Goal: Task Accomplishment & Management: Manage account settings

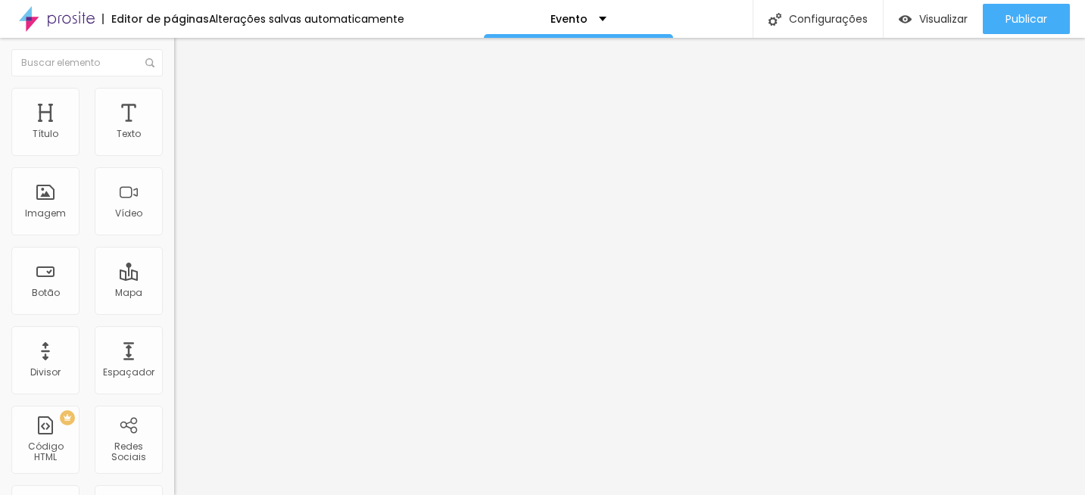
click at [174, 94] on img at bounding box center [181, 95] width 14 height 14
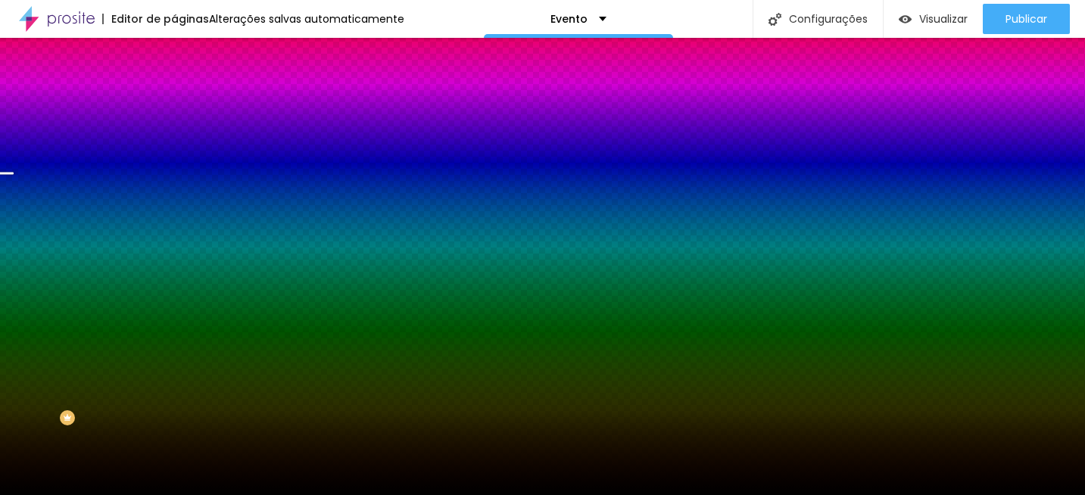
click at [174, 139] on span "Trocar imagem" at bounding box center [215, 132] width 83 height 13
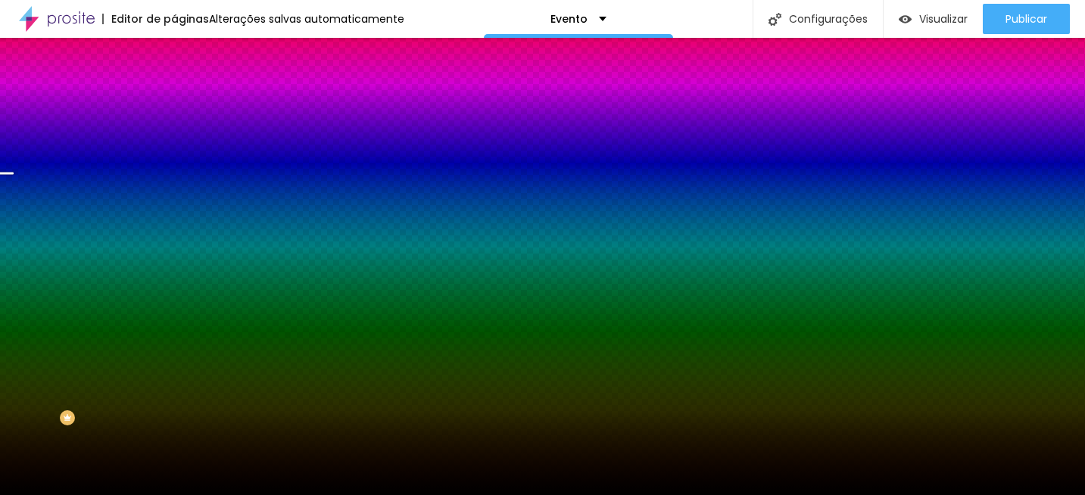
click at [174, 139] on span "Trocar imagem" at bounding box center [215, 132] width 83 height 13
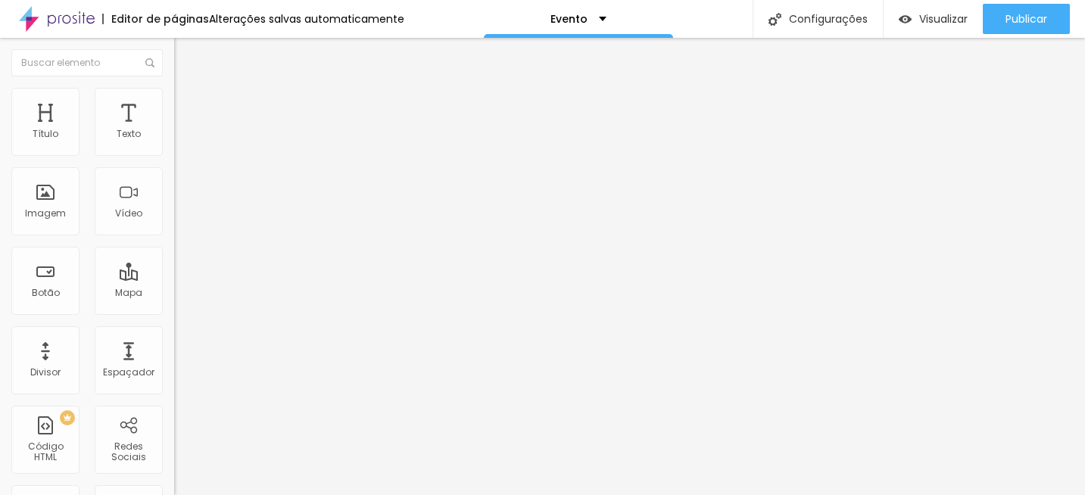
type input "60"
type input "61"
type input "62"
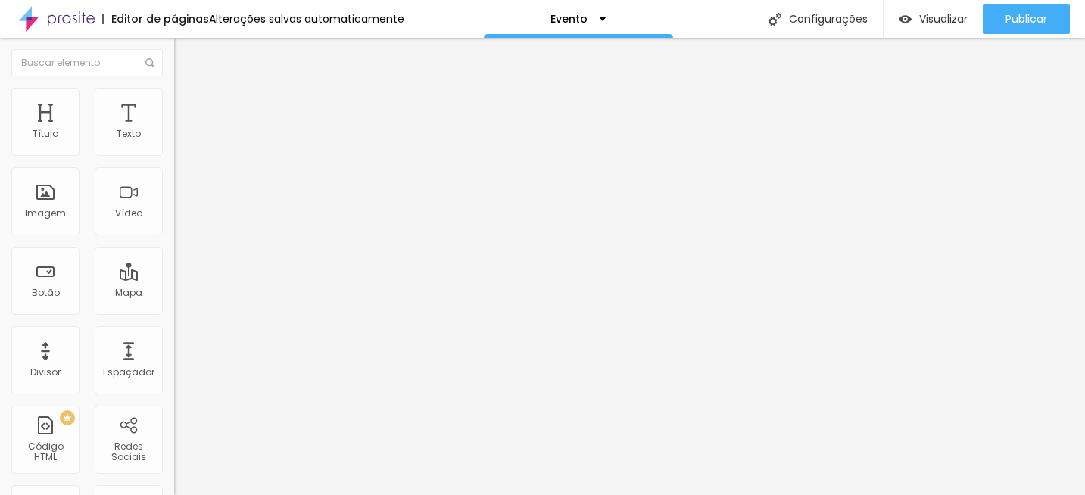
type input "62"
type input "65"
type input "66"
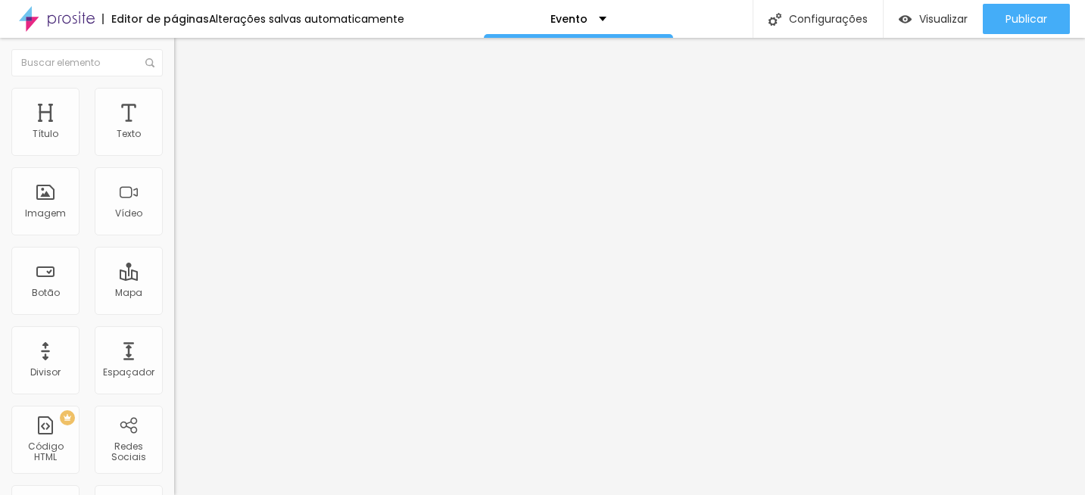
type input "67"
type input "68"
type input "69"
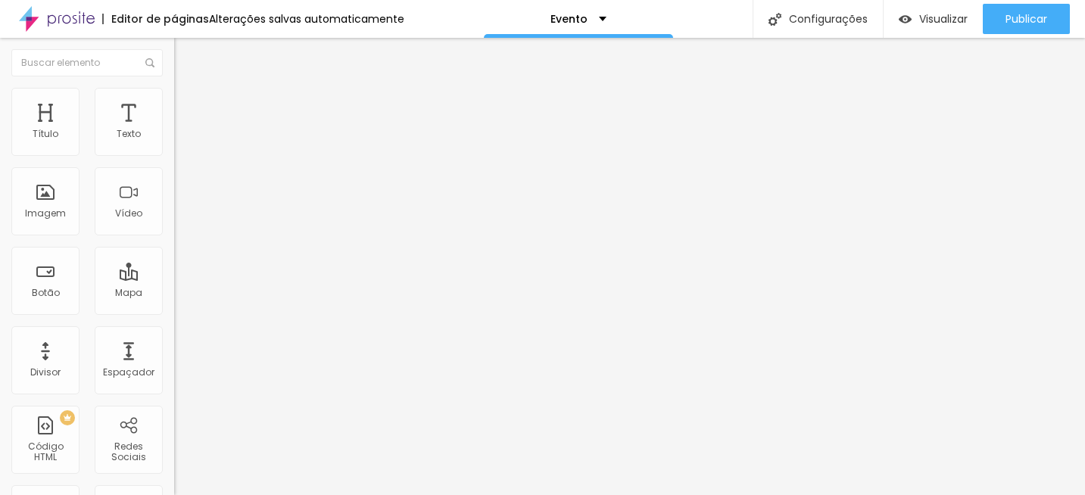
type input "69"
type input "70"
type input "71"
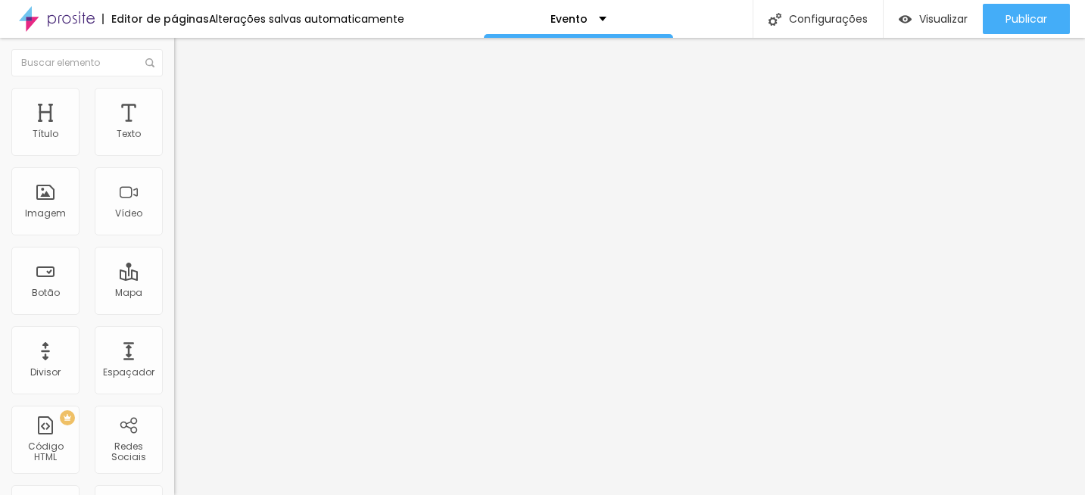
type input "72"
type input "73"
type input "74"
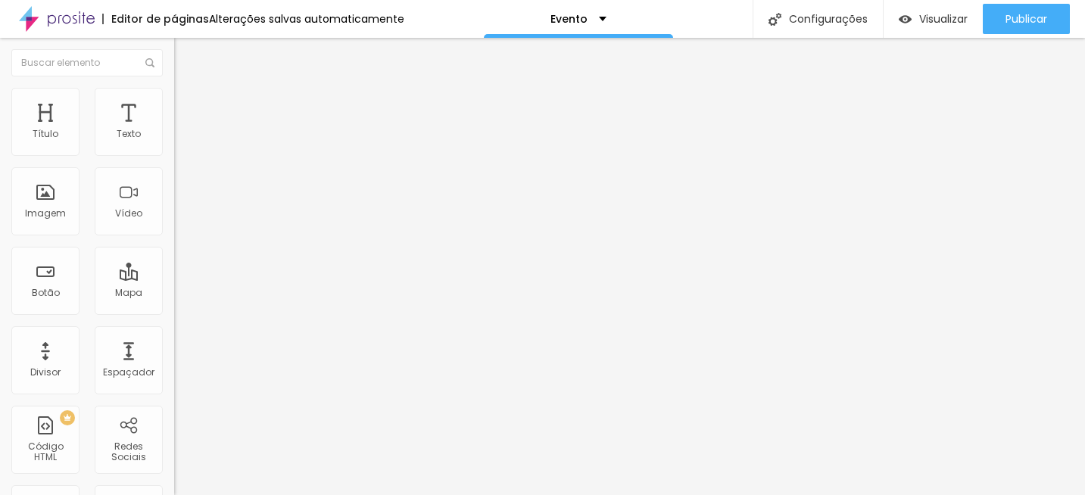
type input "74"
type input "75"
type input "74"
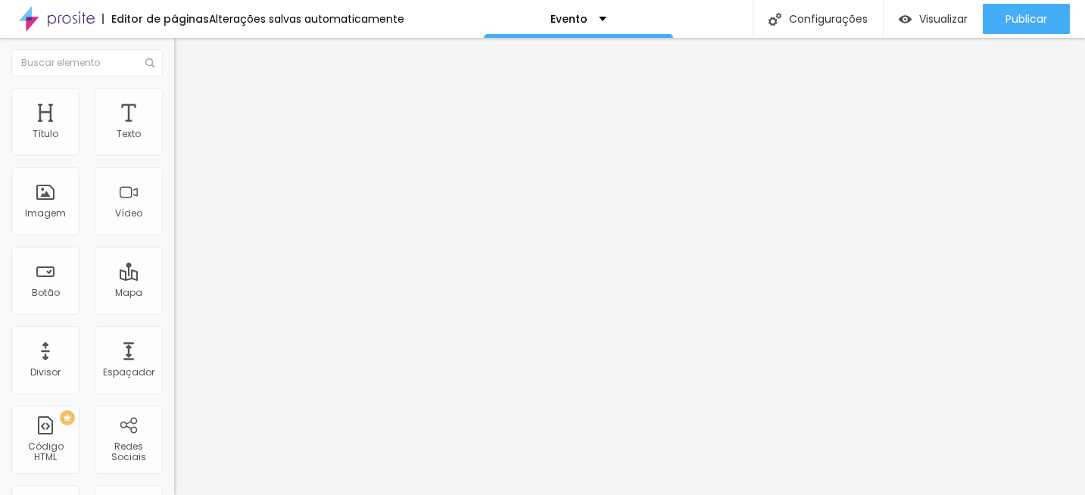
type input "73"
type input "72"
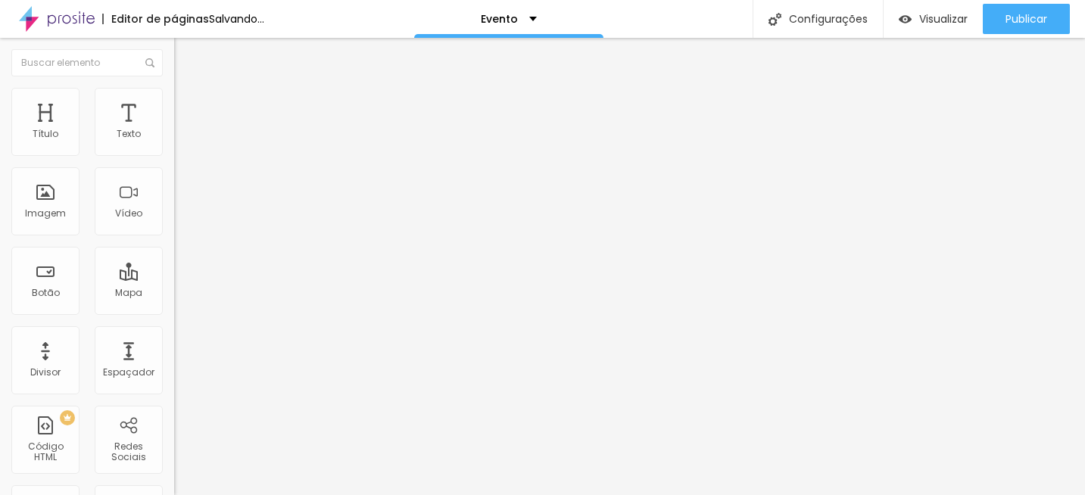
type input "71"
drag, startPoint x: 84, startPoint y: 320, endPoint x: 96, endPoint y: 320, distance: 12.1
type input "71"
click at [174, 357] on input "range" at bounding box center [223, 363] width 98 height 12
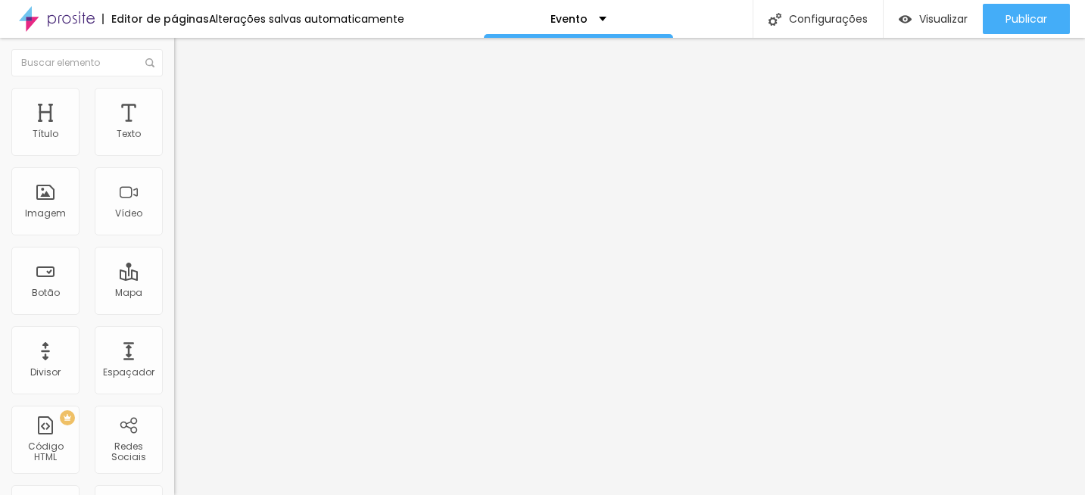
click at [174, 130] on span "Trocar imagem" at bounding box center [215, 123] width 83 height 13
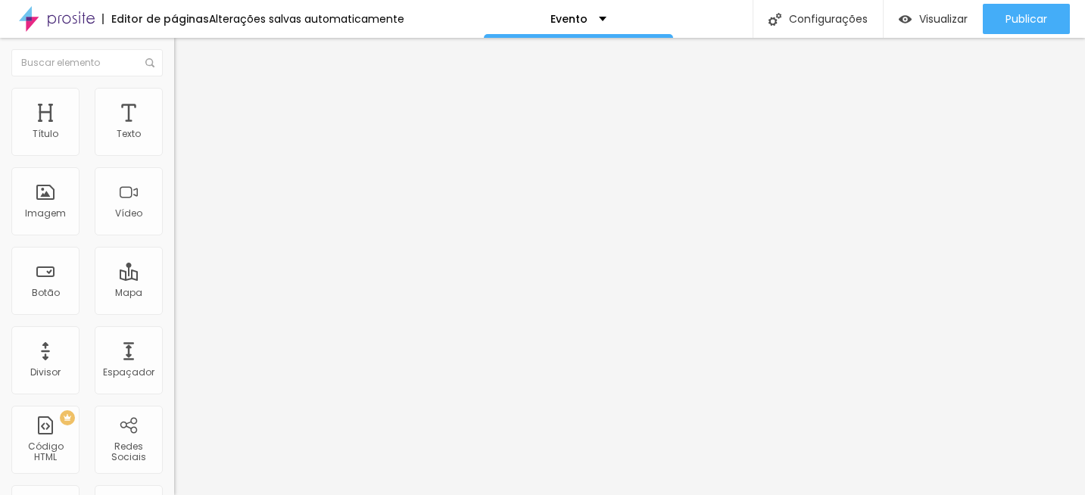
click at [174, 130] on span "Trocar imagem" at bounding box center [215, 123] width 83 height 13
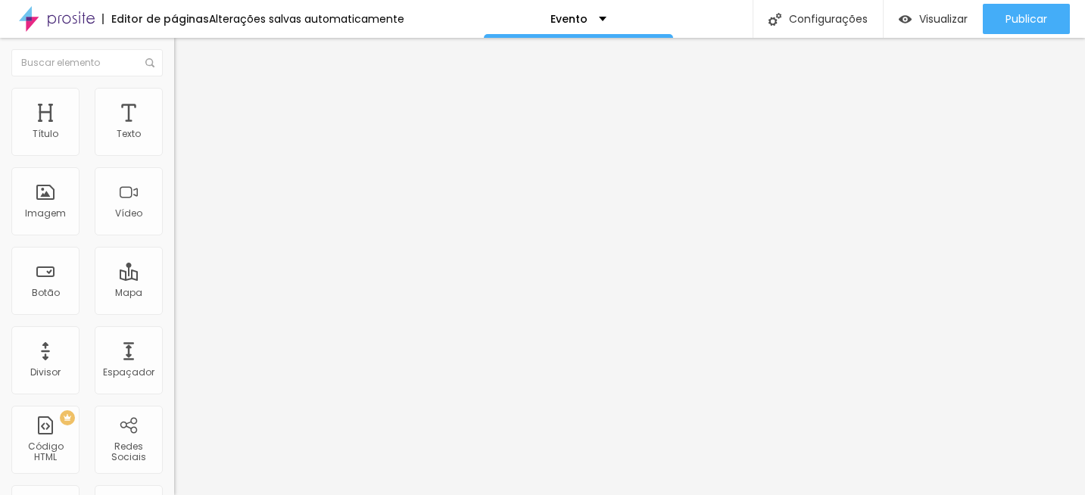
click at [174, 95] on img at bounding box center [181, 95] width 14 height 14
click at [174, 103] on li "Avançado" at bounding box center [261, 110] width 174 height 15
click at [174, 88] on li "Conteúdo" at bounding box center [261, 80] width 174 height 15
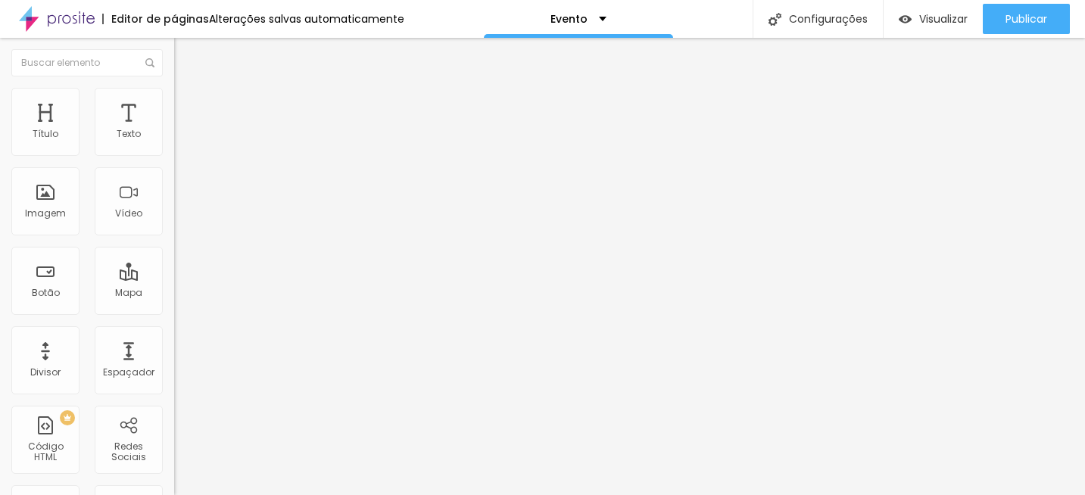
click at [174, 216] on img at bounding box center [179, 210] width 11 height 11
click at [174, 181] on div "Alinhamento" at bounding box center [261, 176] width 174 height 9
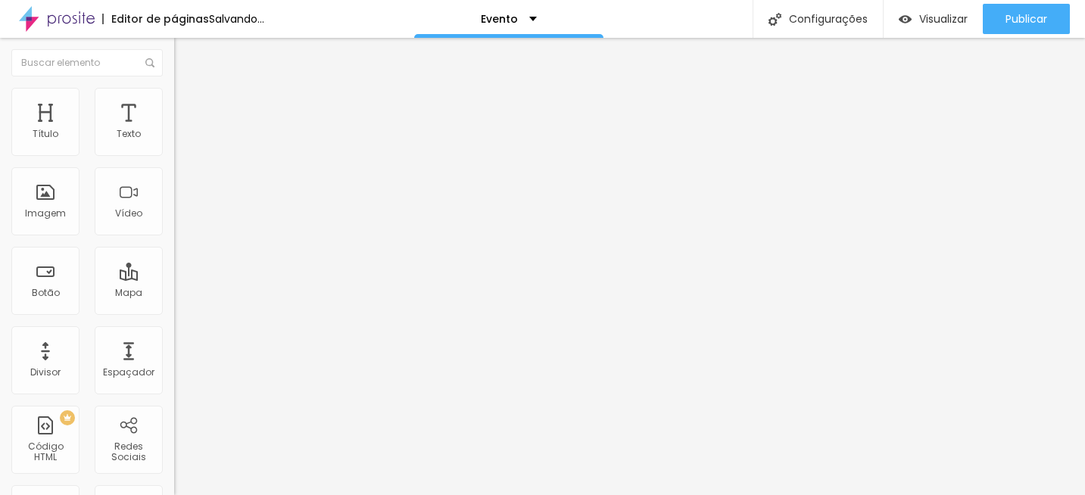
click at [174, 192] on img at bounding box center [179, 186] width 11 height 11
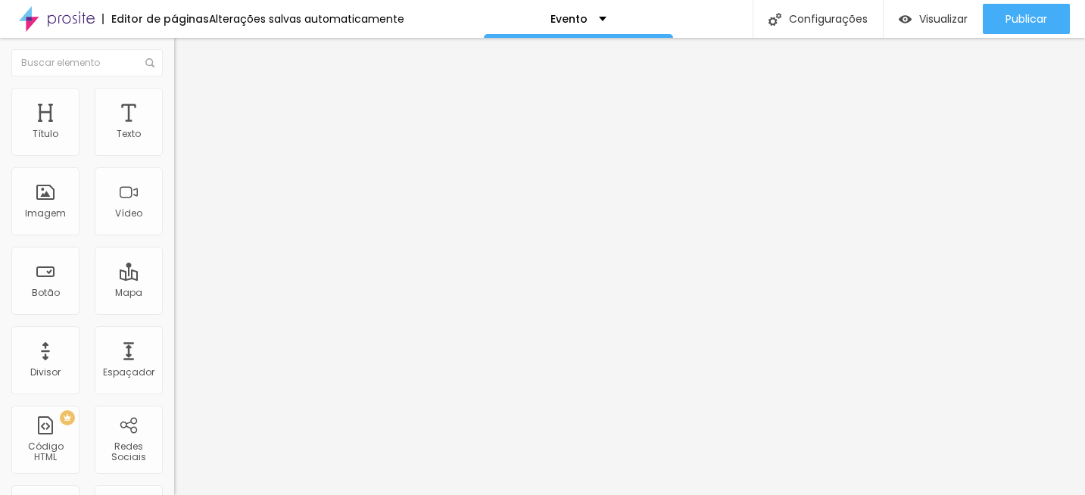
click at [174, 204] on img at bounding box center [179, 198] width 11 height 11
click at [174, 237] on span "1:1 Quadrado" at bounding box center [204, 230] width 60 height 13
click at [174, 310] on input "[URL][DOMAIN_NAME]" at bounding box center [265, 302] width 182 height 15
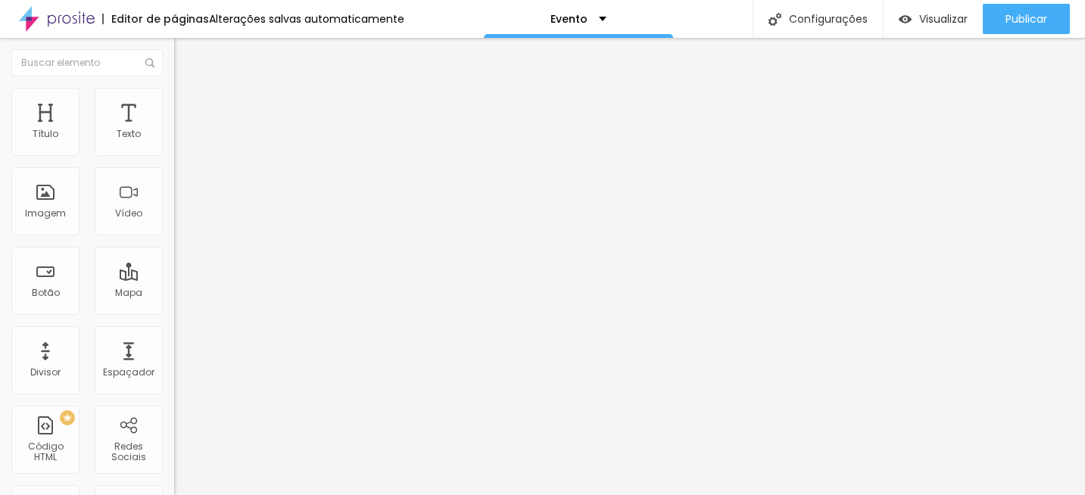
click at [174, 310] on input "[URL][DOMAIN_NAME]" at bounding box center [265, 302] width 182 height 15
click at [174, 323] on div "URL [URL][DOMAIN_NAME]" at bounding box center [261, 304] width 174 height 37
click at [174, 103] on img at bounding box center [181, 110] width 14 height 14
click at [174, 89] on img at bounding box center [181, 95] width 14 height 14
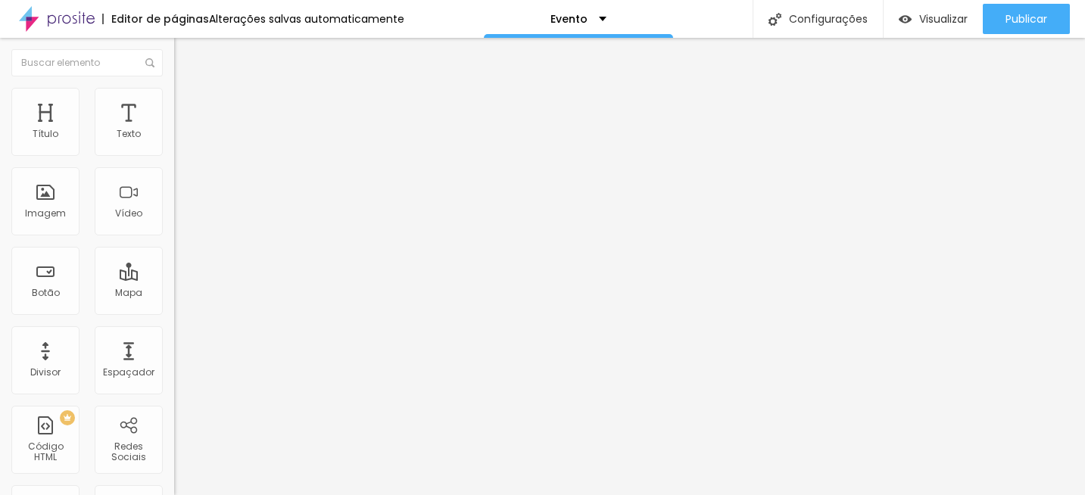
click at [174, 86] on img at bounding box center [181, 80] width 14 height 14
click at [174, 237] on span "1:1 Quadrado" at bounding box center [204, 230] width 60 height 13
click at [174, 255] on span "Padrão" at bounding box center [191, 248] width 34 height 13
click at [174, 237] on span "1:1 Quadrado" at bounding box center [204, 230] width 60 height 13
click at [174, 254] on div "Padrão 4:3" at bounding box center [261, 249] width 174 height 9
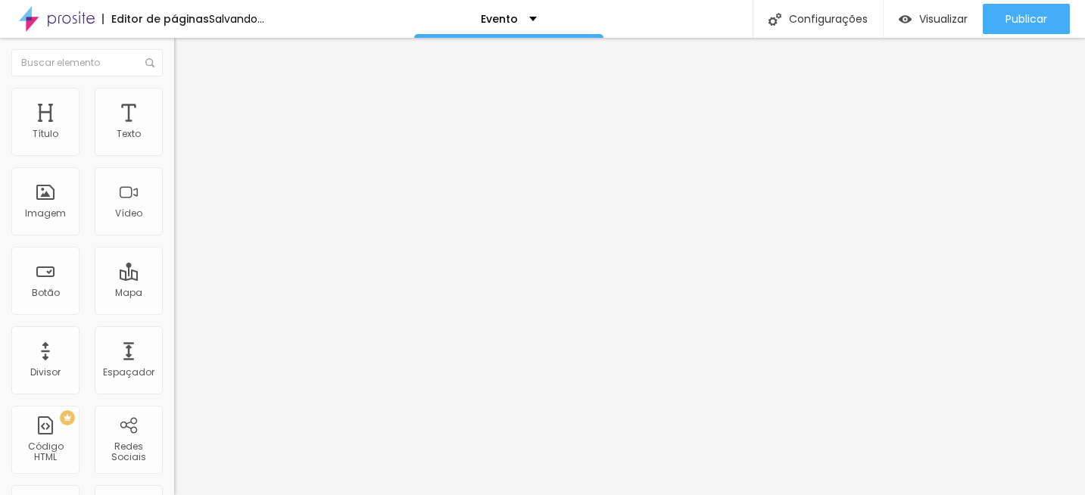
click at [174, 237] on span "1:1 Quadrado" at bounding box center [204, 230] width 60 height 13
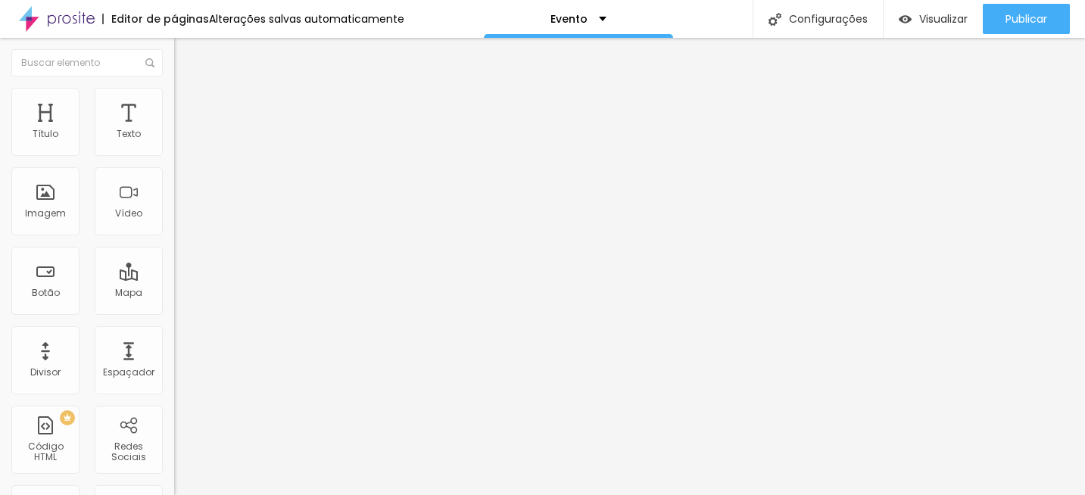
click at [174, 255] on span "Padrão" at bounding box center [191, 248] width 34 height 13
click at [174, 103] on img at bounding box center [181, 110] width 14 height 14
click at [174, 91] on img at bounding box center [181, 95] width 14 height 14
click at [174, 86] on img at bounding box center [181, 80] width 14 height 14
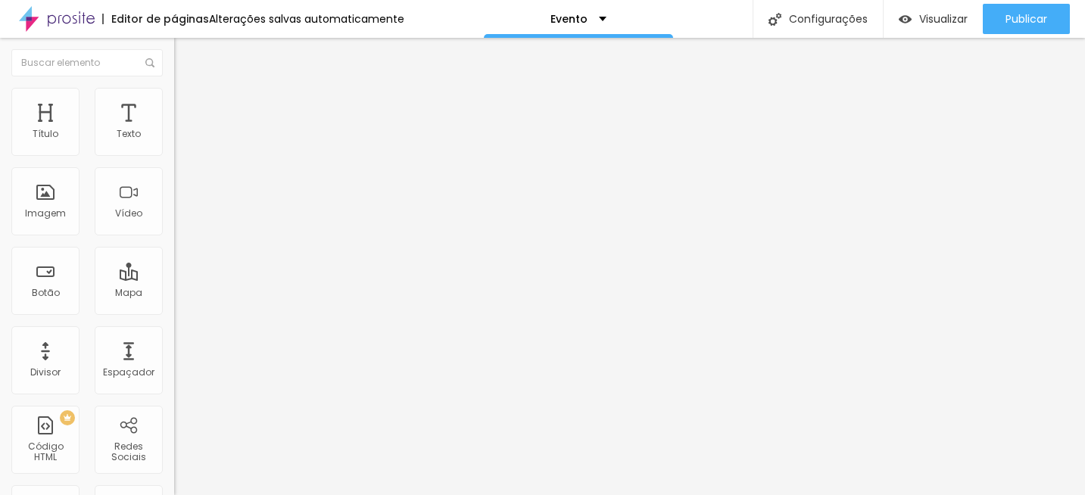
paste input "/portfolio/festa-infantil/1411388-[PERSON_NAME]-1-ano-festa"
type input "[URL][DOMAIN_NAME][PERSON_NAME]"
click at [174, 310] on input "[URL][DOMAIN_NAME]" at bounding box center [265, 302] width 182 height 15
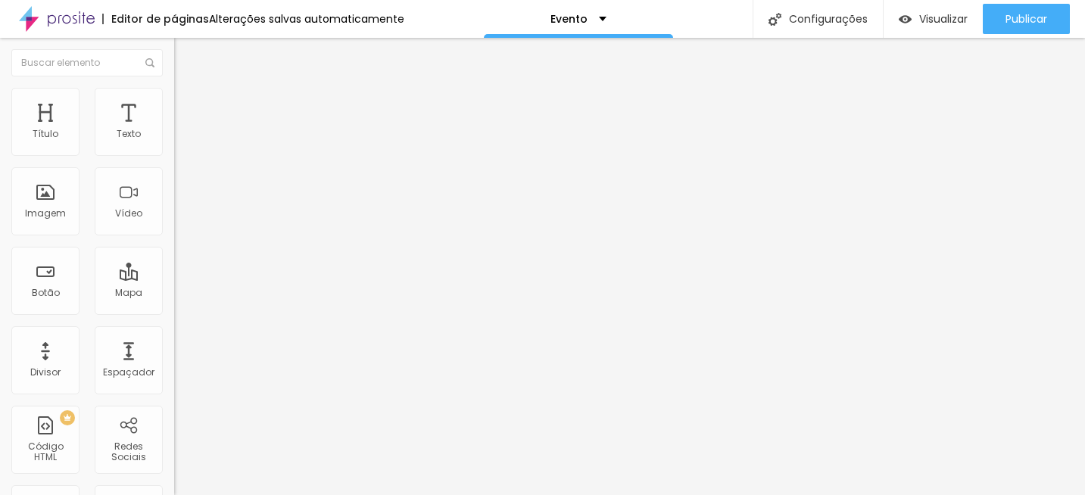
paste input "/portfolio/festa-infantil/1356380-martim-1-an"
type input "[URL][DOMAIN_NAME]"
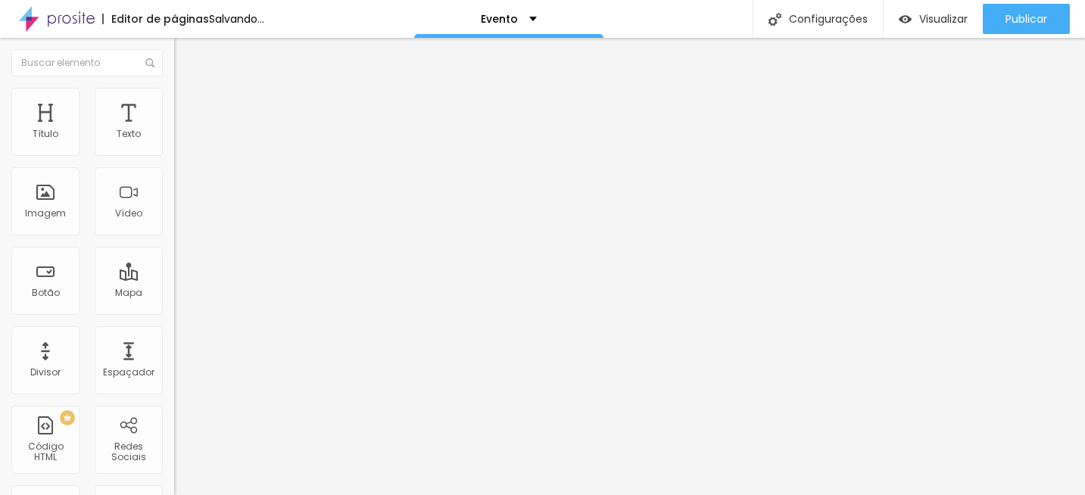
click at [174, 310] on input "[URL][DOMAIN_NAME]" at bounding box center [265, 302] width 182 height 15
paste input "/portfolio/festa-infantil/1440380-perola-1-ano-cobertura-[PERSON_NAME]"
type input "[URL][DOMAIN_NAME][PERSON_NAME]"
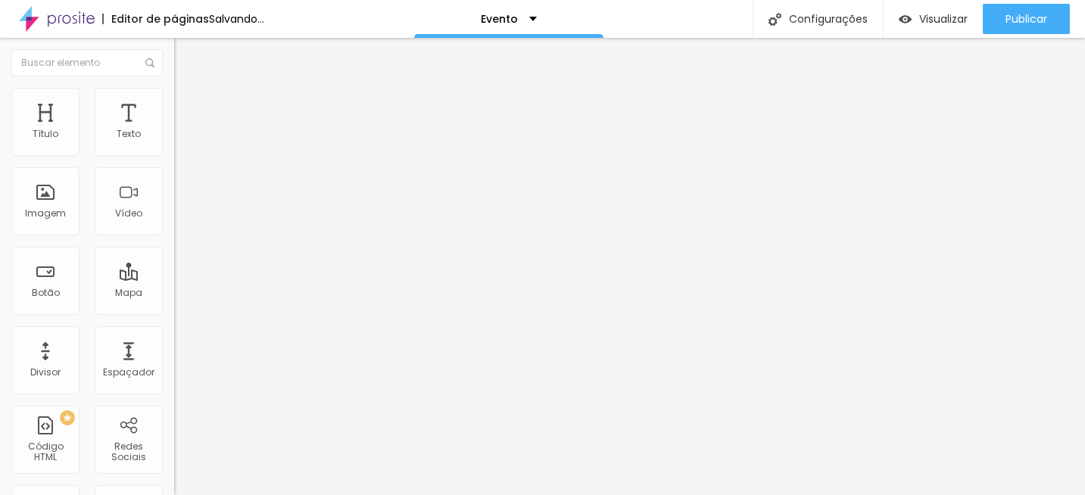
scroll to position [0, 0]
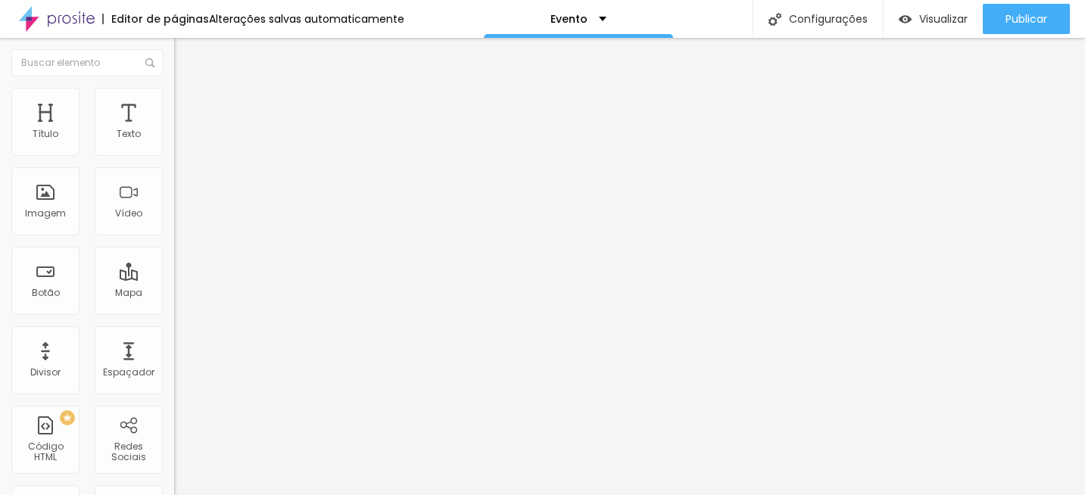
click at [188, 104] on span "Estilo" at bounding box center [199, 98] width 23 height 13
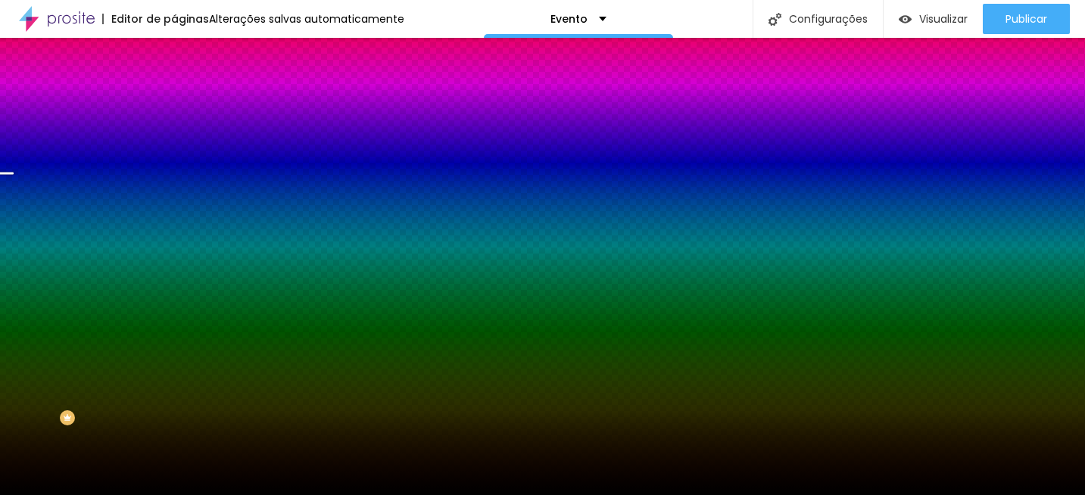
click at [174, 139] on span "Trocar imagem" at bounding box center [215, 132] width 83 height 13
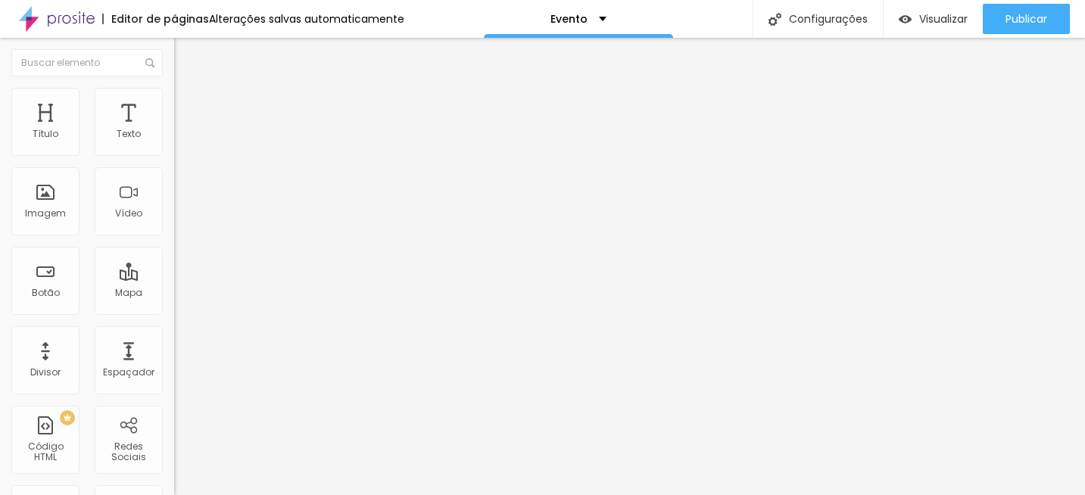
click at [174, 92] on img at bounding box center [181, 95] width 14 height 14
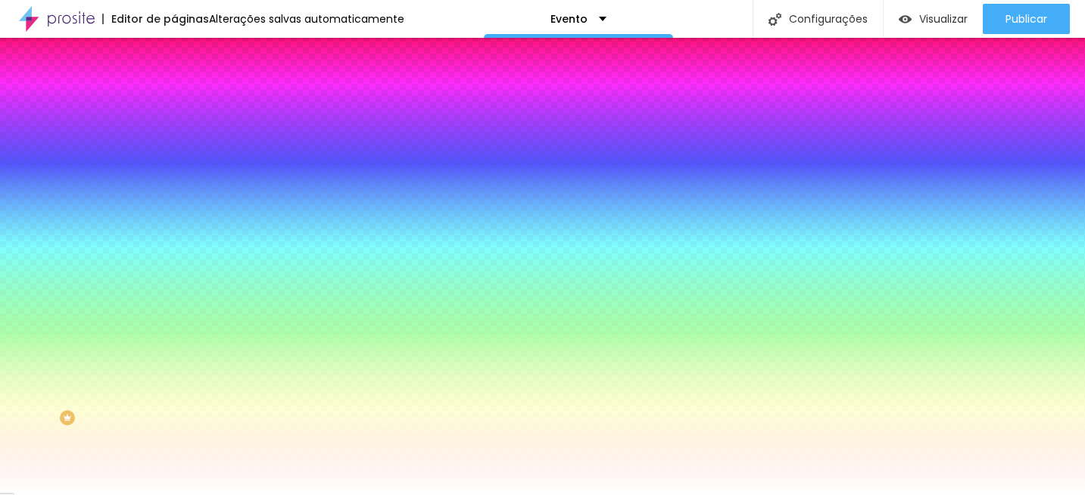
click at [174, 139] on span "Trocar imagem" at bounding box center [215, 132] width 83 height 13
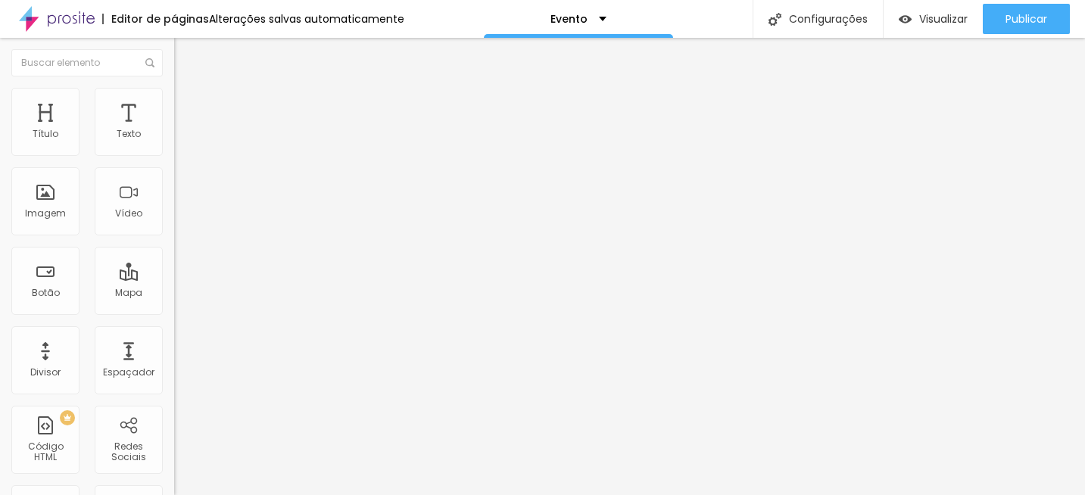
click at [174, 103] on li "Estilo" at bounding box center [261, 95] width 174 height 15
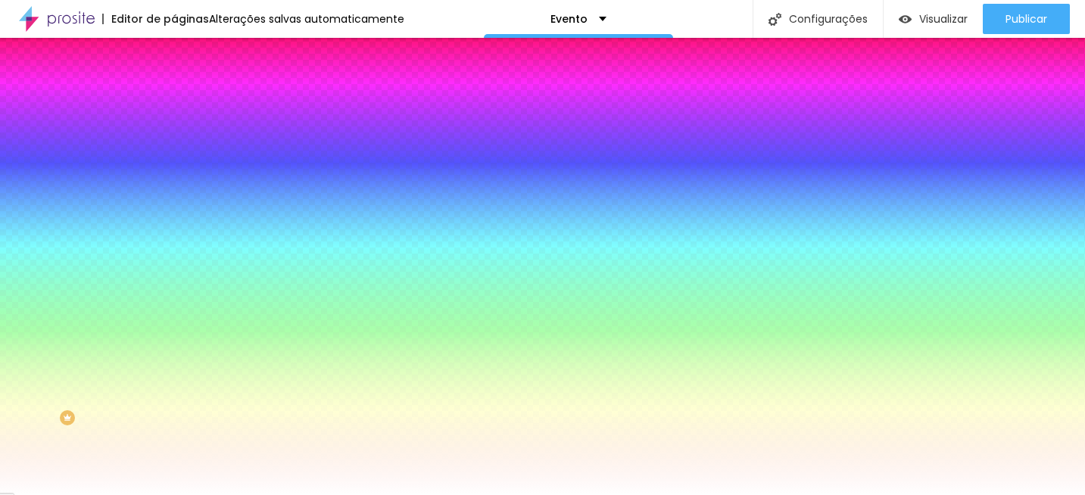
click at [174, 139] on span "Trocar imagem" at bounding box center [215, 132] width 83 height 13
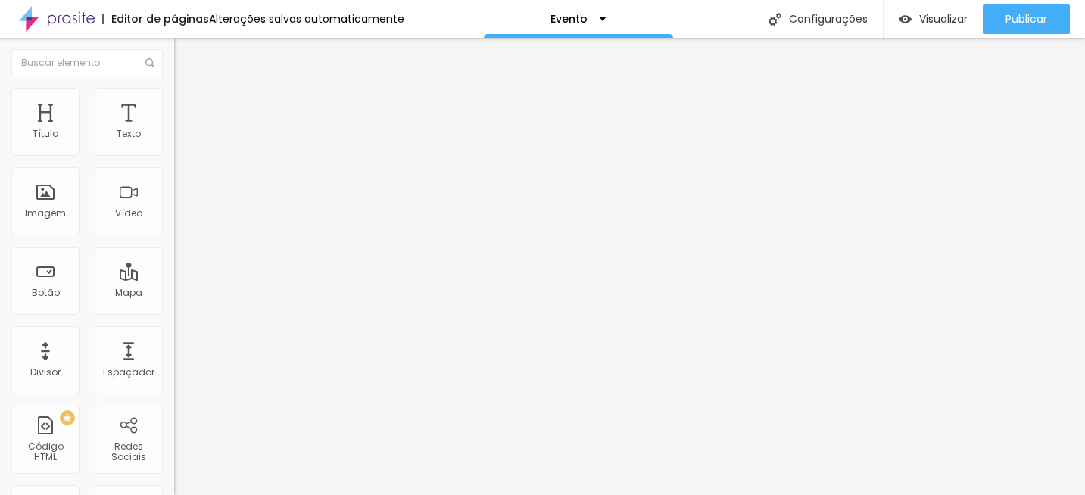
click at [188, 104] on span "Estilo" at bounding box center [199, 98] width 23 height 13
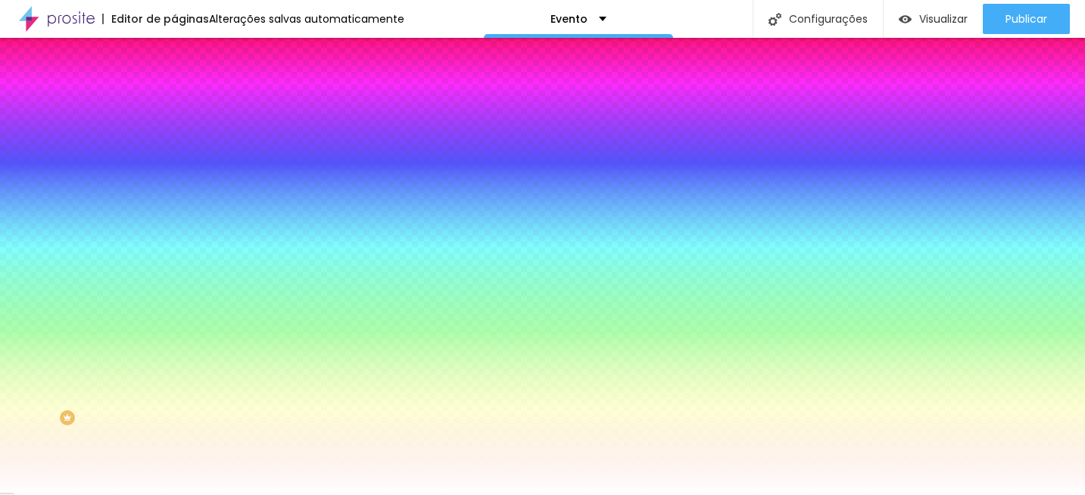
click at [174, 139] on span "Trocar imagem" at bounding box center [215, 132] width 83 height 13
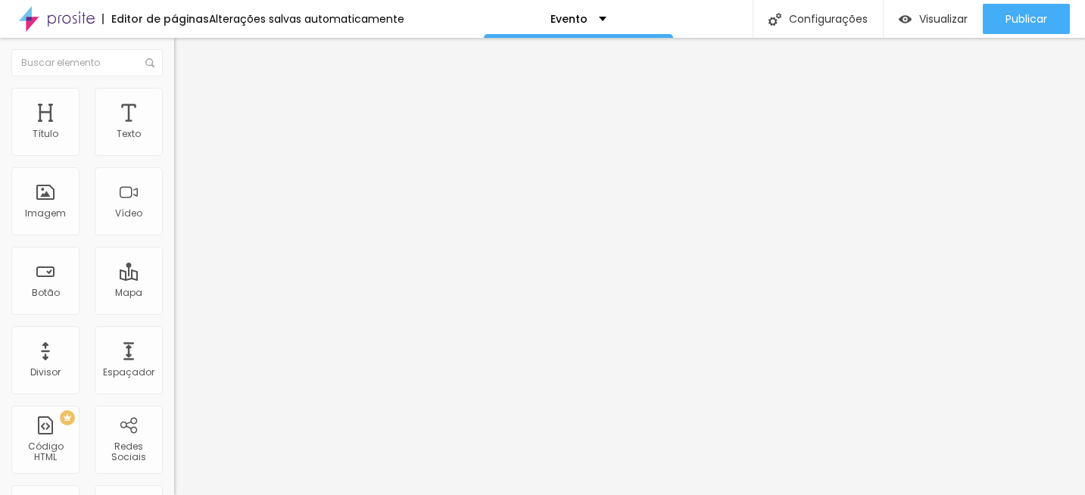
click at [174, 94] on img at bounding box center [181, 95] width 14 height 14
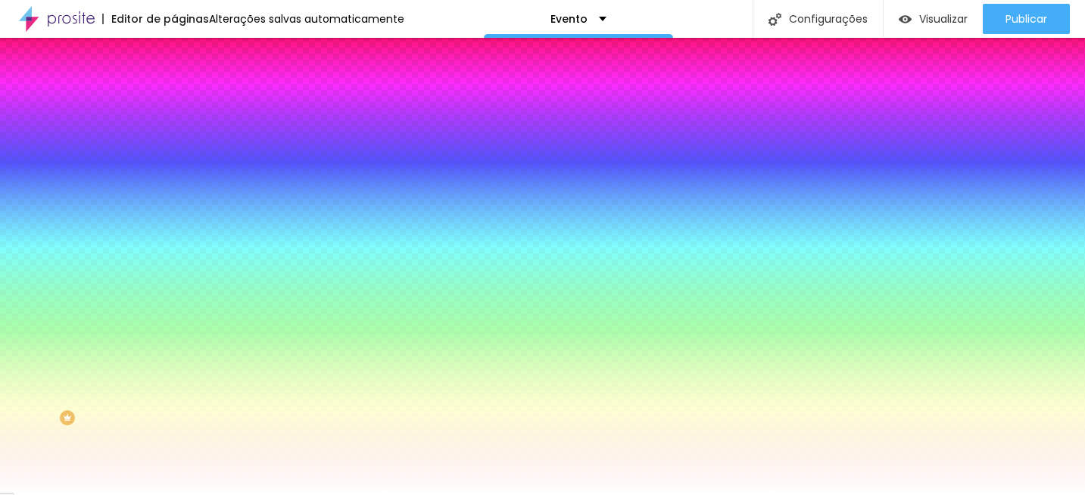
click at [174, 139] on span "Trocar imagem" at bounding box center [215, 132] width 83 height 13
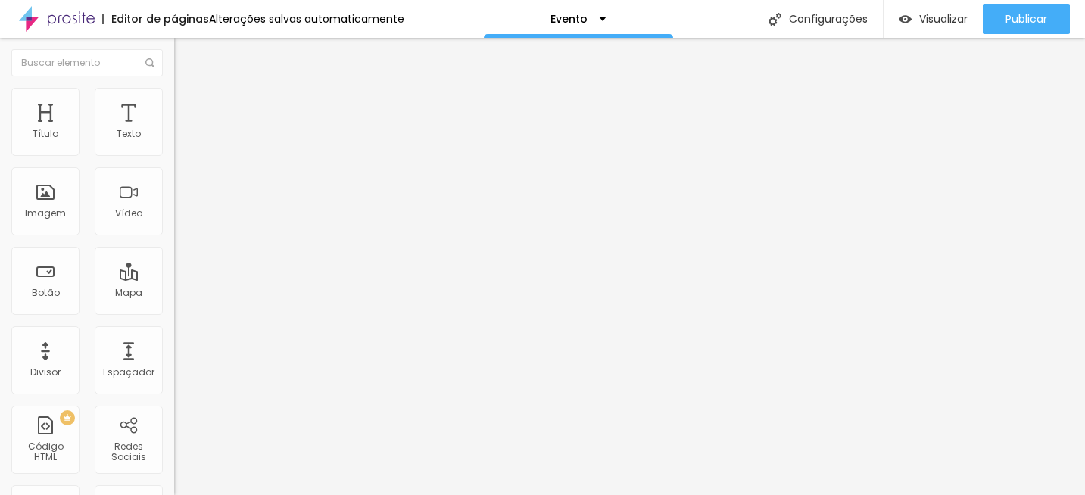
click at [188, 104] on span "Estilo" at bounding box center [199, 98] width 23 height 13
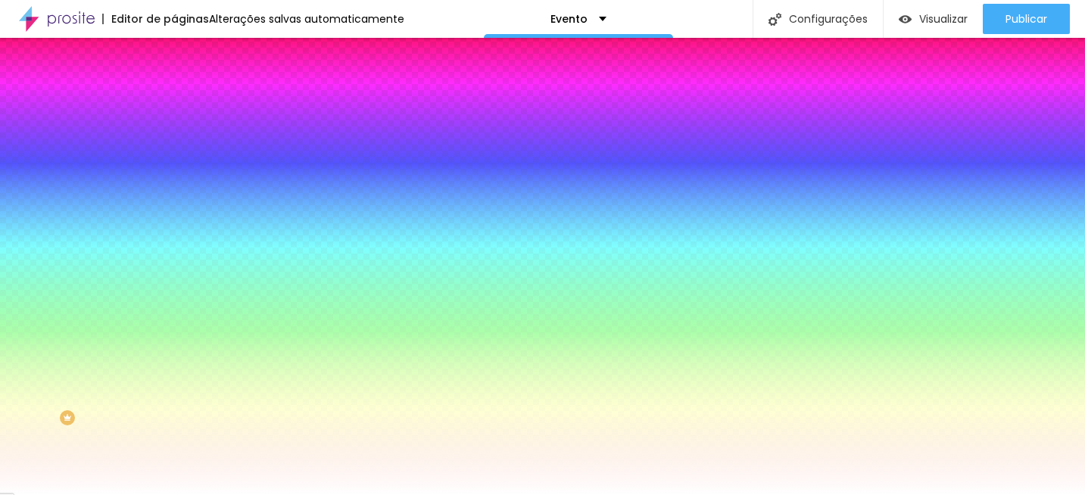
click at [174, 139] on span "Trocar imagem" at bounding box center [215, 132] width 83 height 13
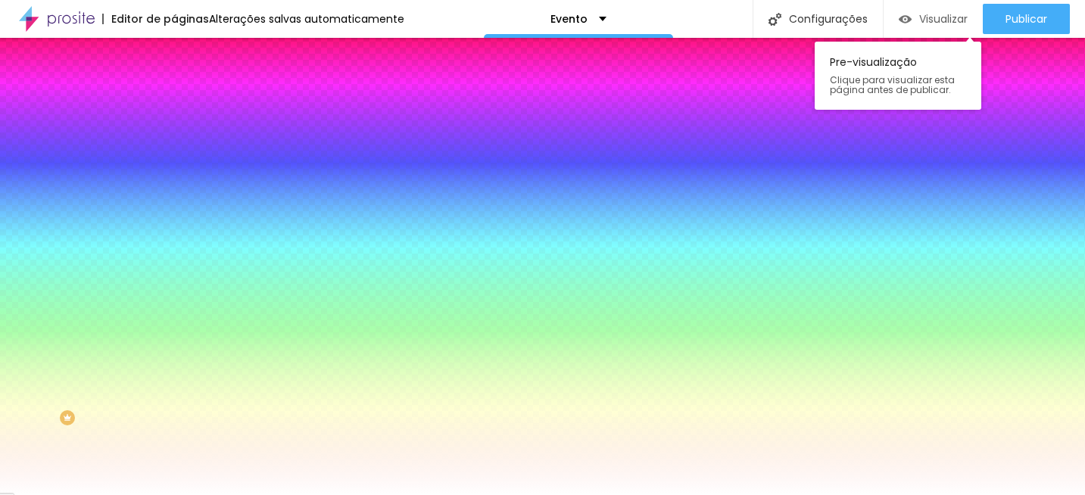
click at [908, 23] on div "Visualizar" at bounding box center [933, 19] width 69 height 13
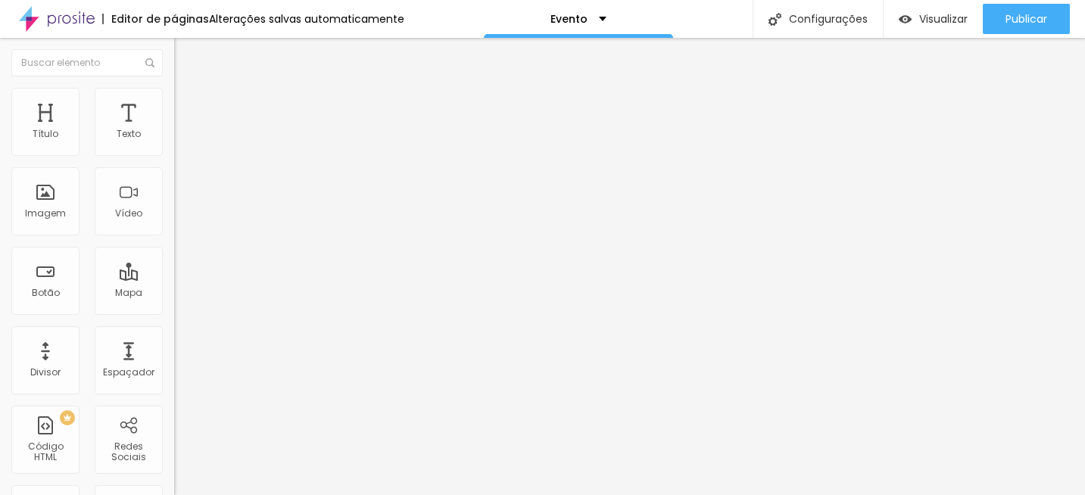
click at [188, 103] on span "Avançado" at bounding box center [213, 98] width 50 height 13
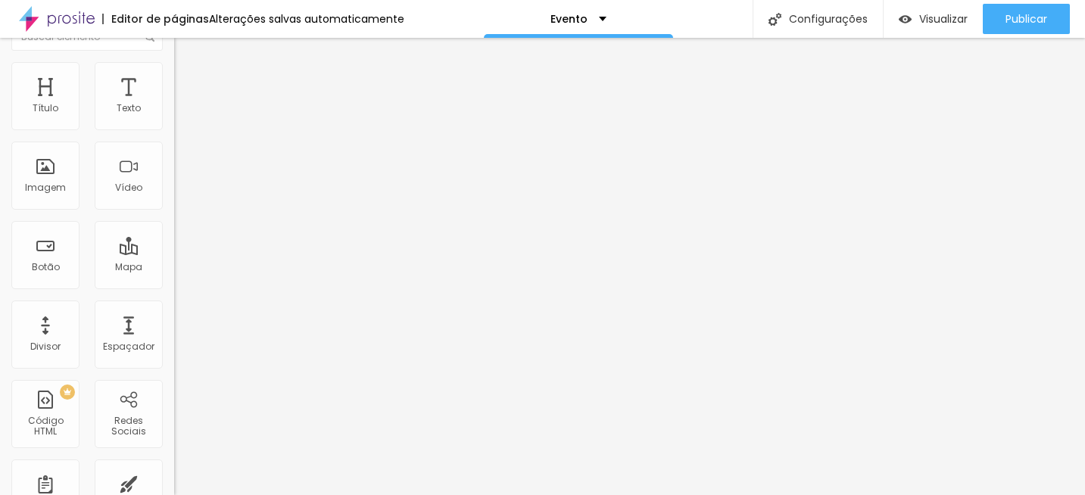
scroll to position [0, 0]
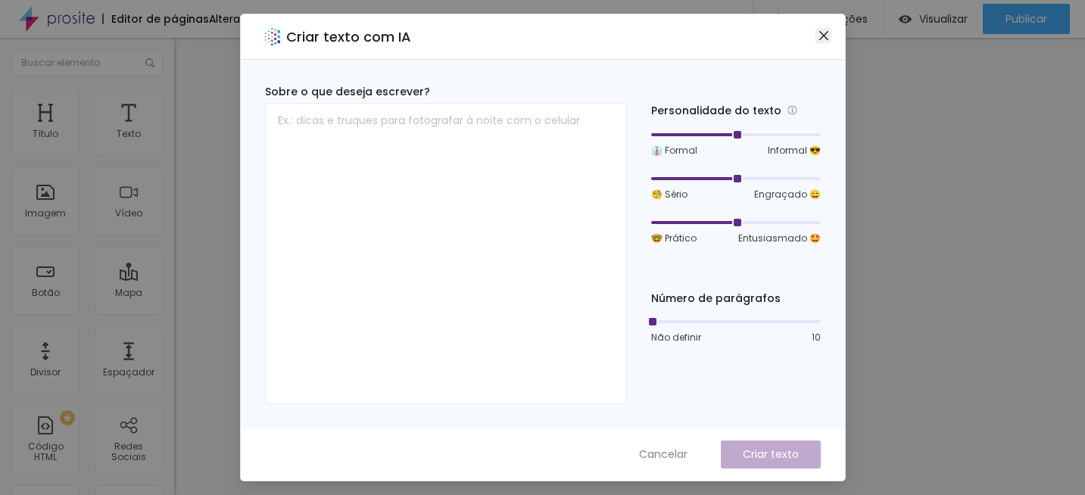
click at [823, 36] on icon "close" at bounding box center [823, 35] width 9 height 9
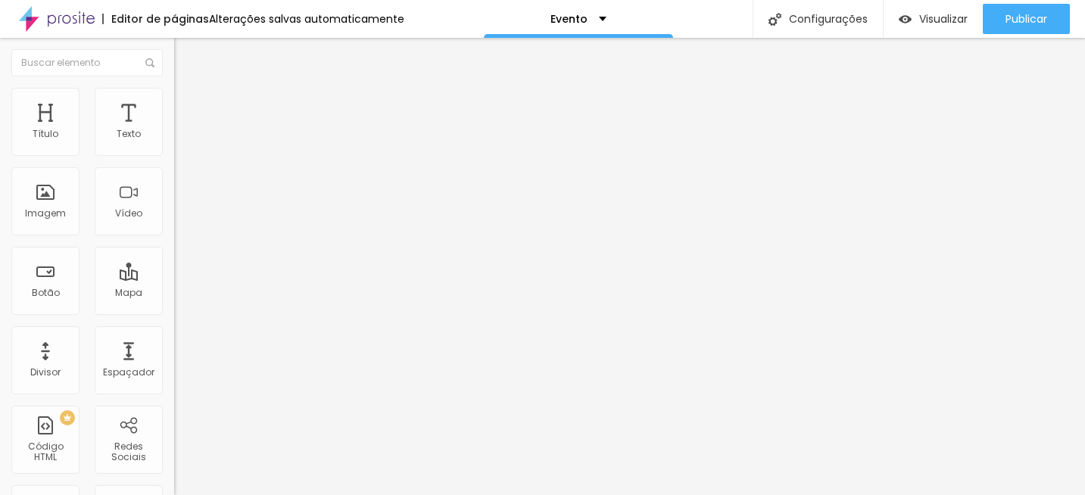
click at [174, 95] on img at bounding box center [181, 95] width 14 height 14
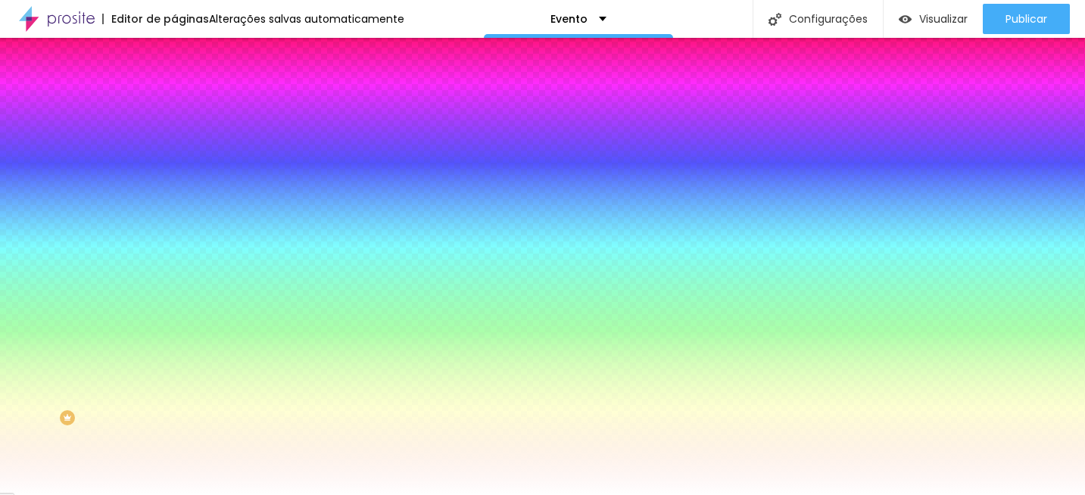
click at [174, 139] on span "Trocar imagem" at bounding box center [215, 132] width 83 height 13
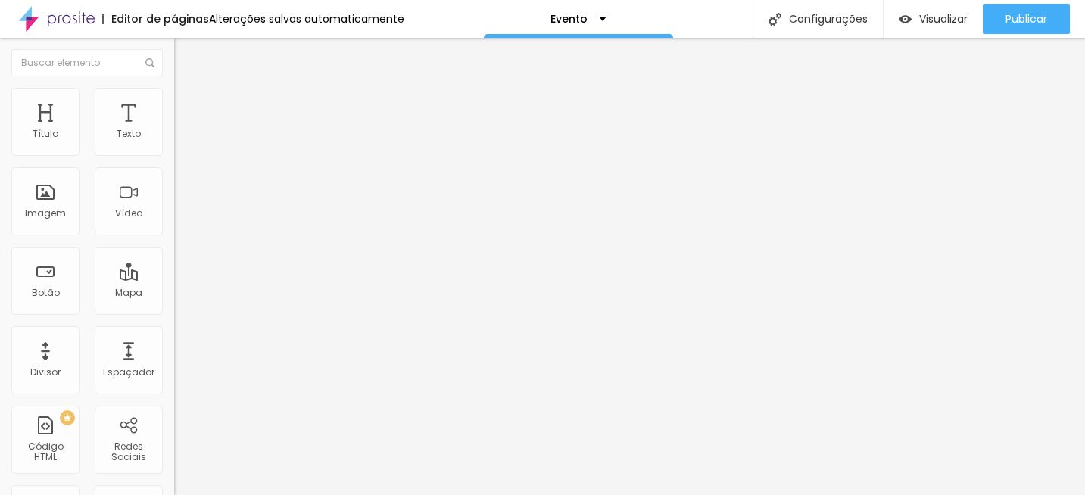
click at [174, 88] on li "Estilo" at bounding box center [261, 95] width 174 height 15
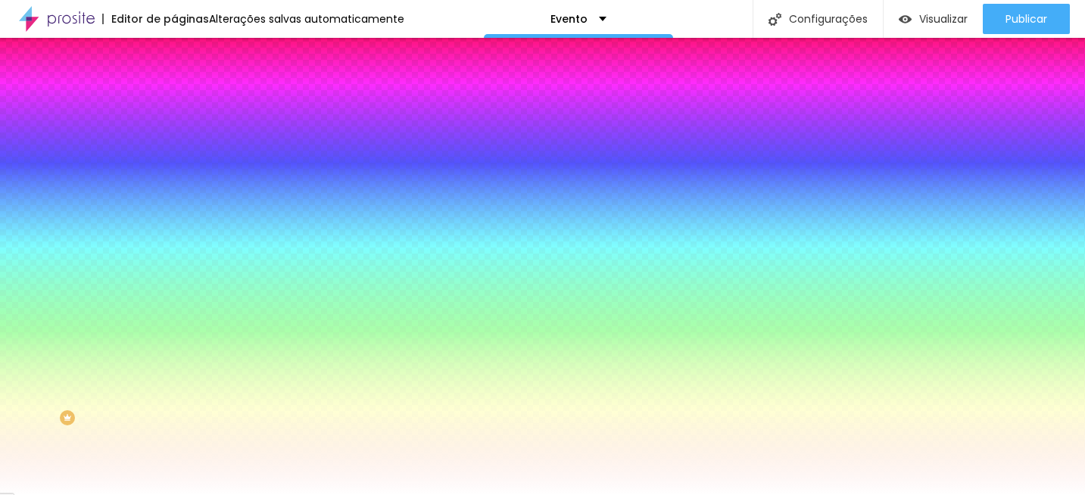
click at [174, 139] on span "Trocar imagem" at bounding box center [215, 132] width 83 height 13
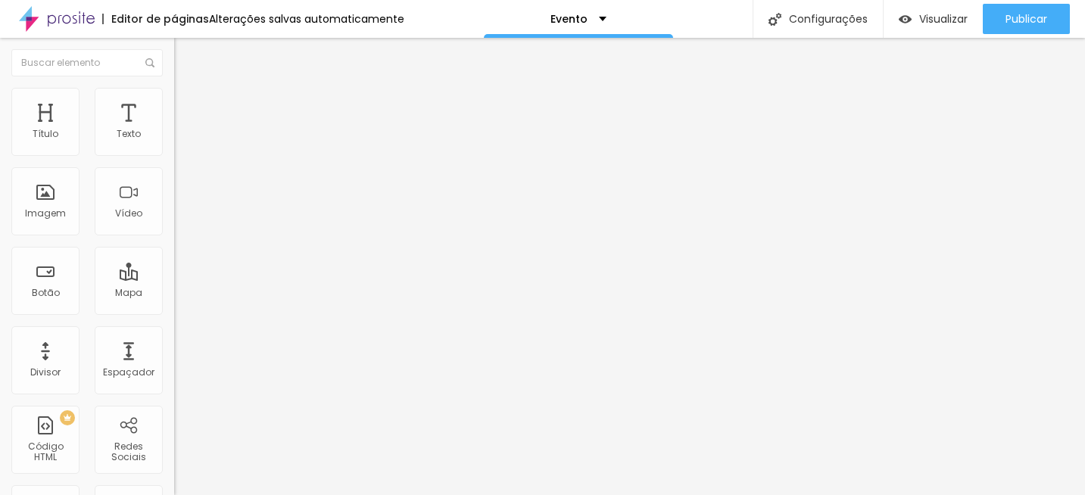
click at [188, 101] on span "Estilo" at bounding box center [199, 98] width 23 height 13
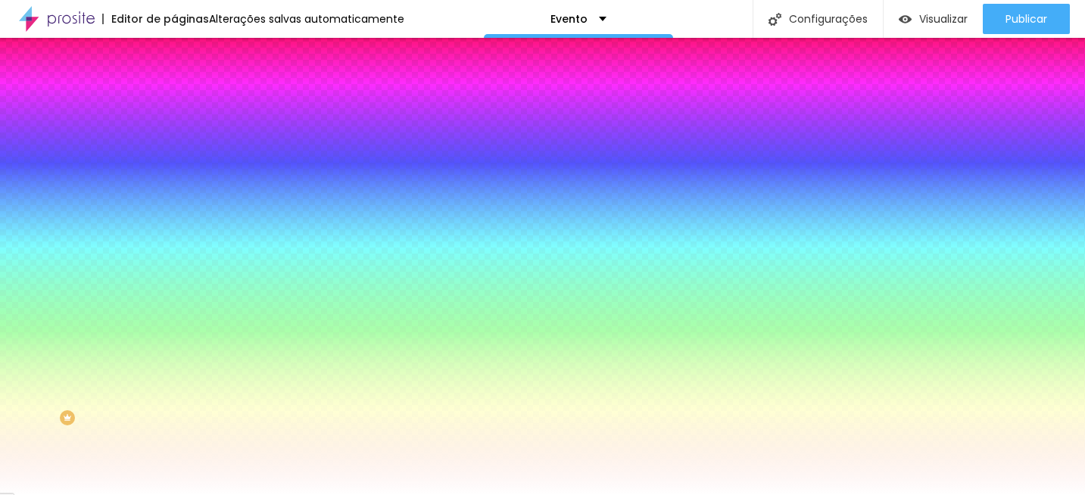
click at [174, 139] on span "Trocar imagem" at bounding box center [215, 132] width 83 height 13
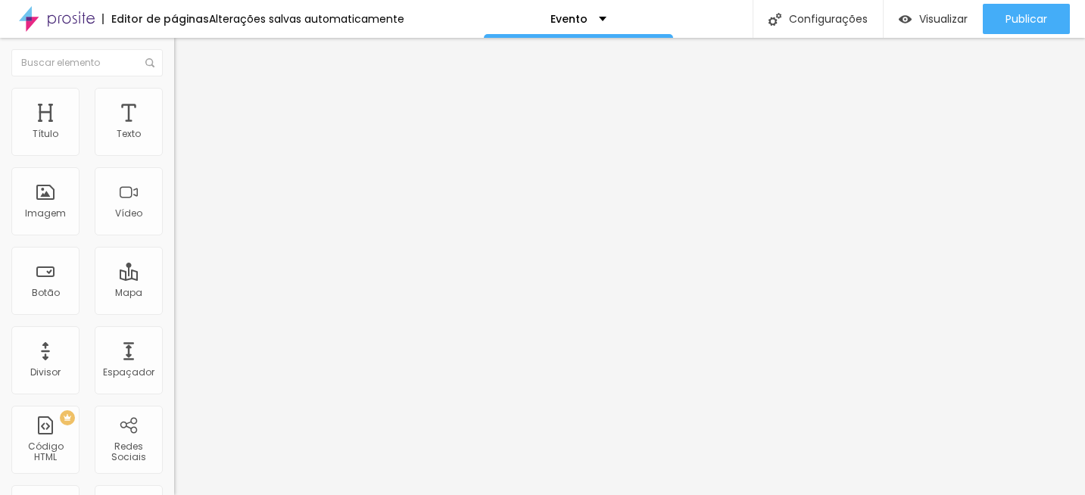
click at [174, 101] on li "Estilo" at bounding box center [261, 95] width 174 height 15
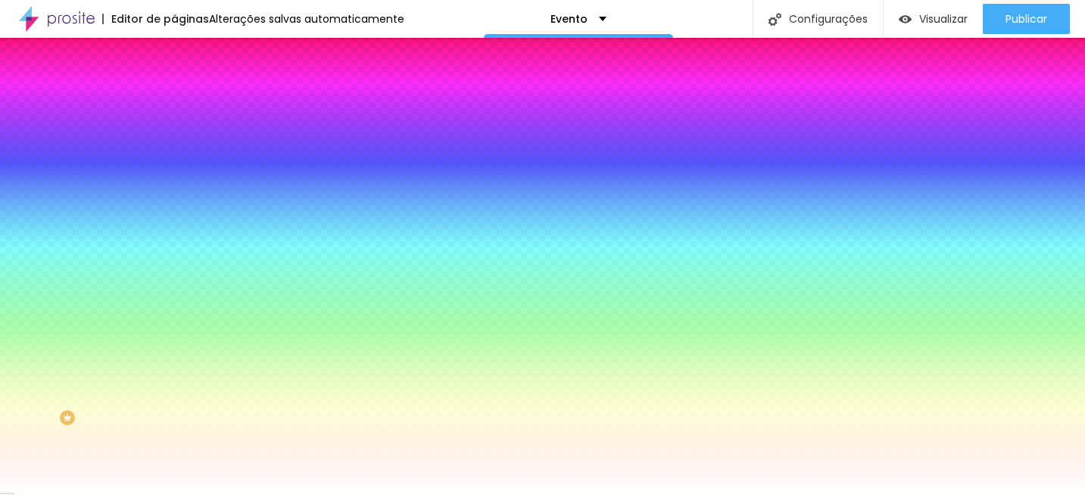
click at [174, 138] on div "Trocar imagem" at bounding box center [261, 132] width 174 height 11
click at [174, 139] on span "Trocar imagem" at bounding box center [215, 132] width 83 height 13
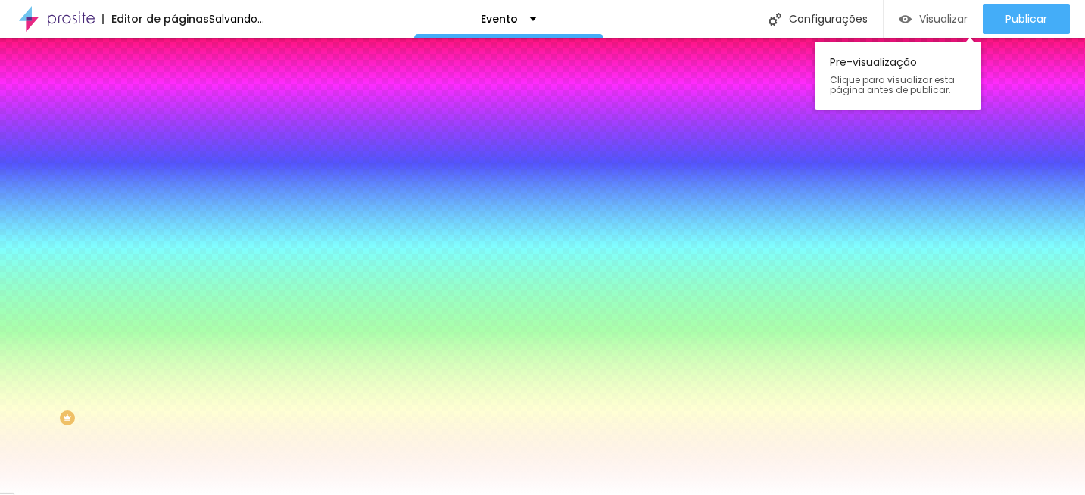
click at [931, 20] on span "Visualizar" at bounding box center [943, 19] width 48 height 12
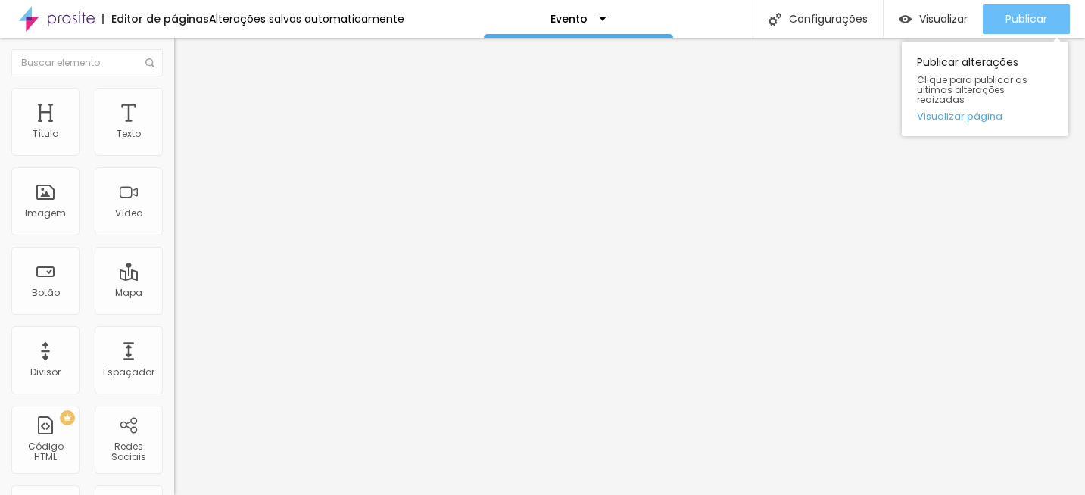
click at [997, 26] on button "Publicar" at bounding box center [1026, 19] width 87 height 30
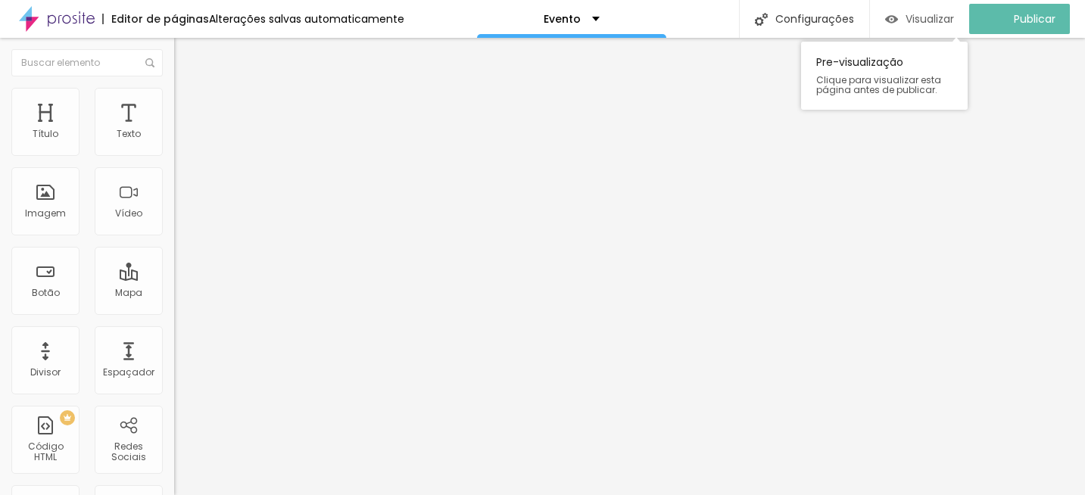
click at [931, 28] on div "Visualizar" at bounding box center [919, 19] width 69 height 30
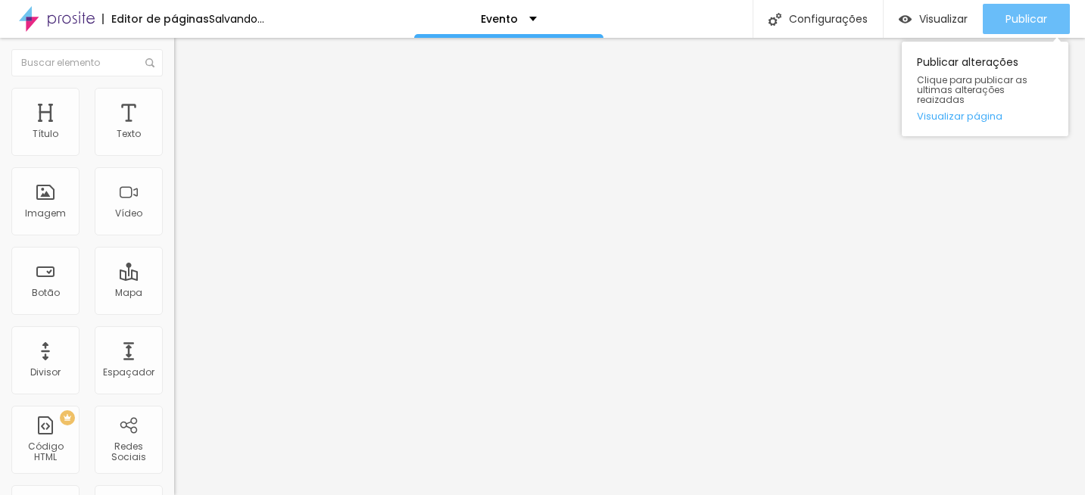
click at [996, 27] on button "Publicar" at bounding box center [1026, 19] width 87 height 30
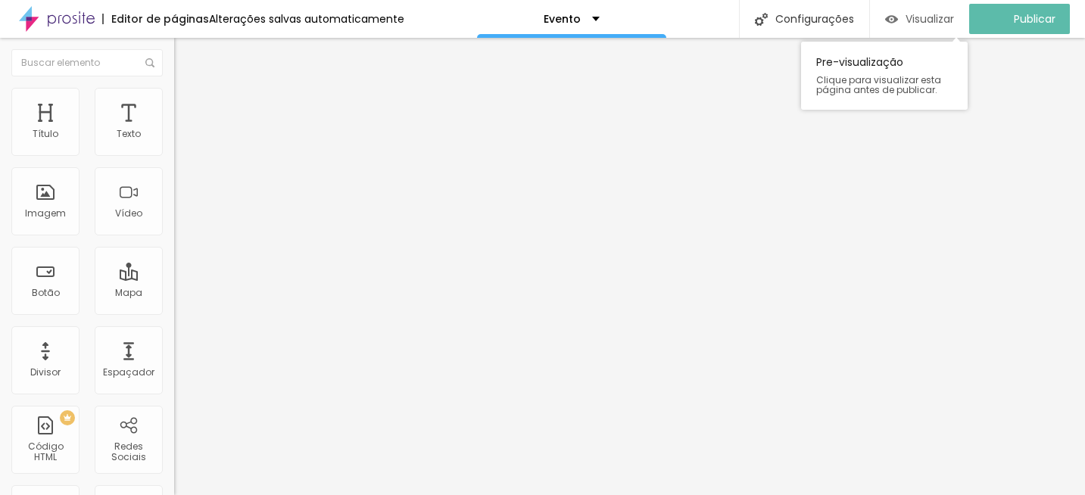
click at [947, 17] on span "Visualizar" at bounding box center [930, 19] width 48 height 12
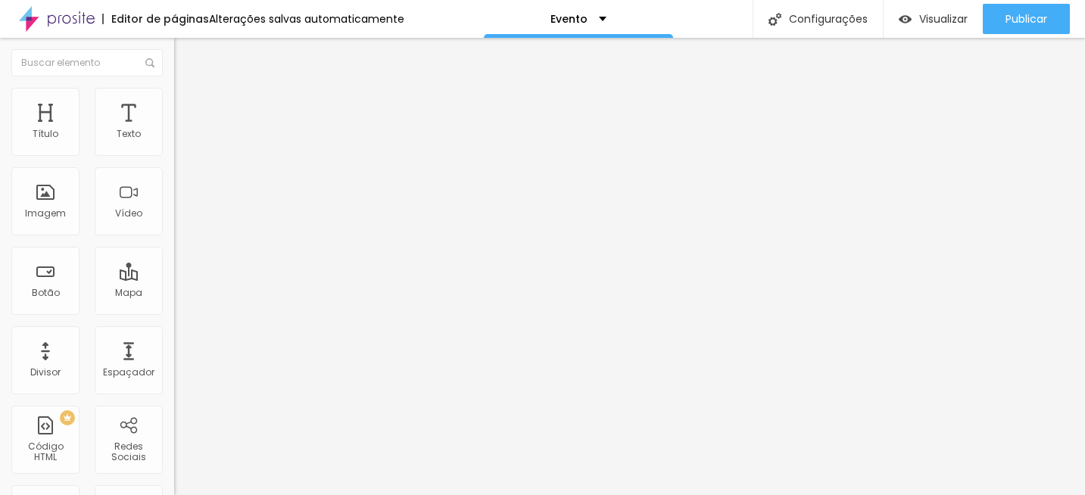
click at [83, 23] on img at bounding box center [57, 19] width 76 height 38
click at [174, 307] on input "https://api.whatsapp.com/send?phone=351934116228&text=Ol%C3%A1!%20Analisei%20o%…" at bounding box center [265, 304] width 182 height 15
paste input "wa.link/hy3ot1"
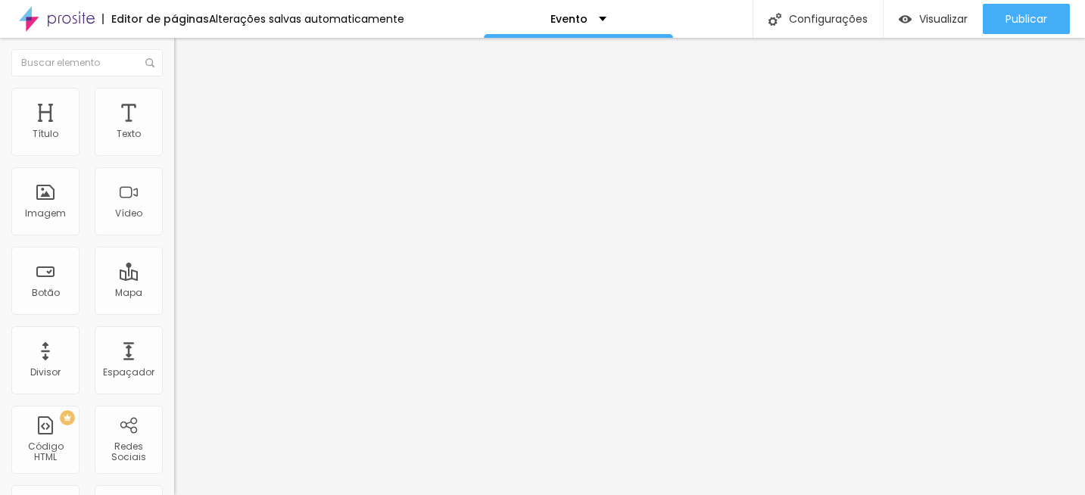
type input "https://wa.link/hy3ot1"
click at [174, 417] on div "Editar Botão Conteúdo Estilo Avançado Texto CONTRATAR AGORA Alinhamento Tamanho…" at bounding box center [261, 266] width 174 height 457
paste input "https://wa.link/hy3ot1"
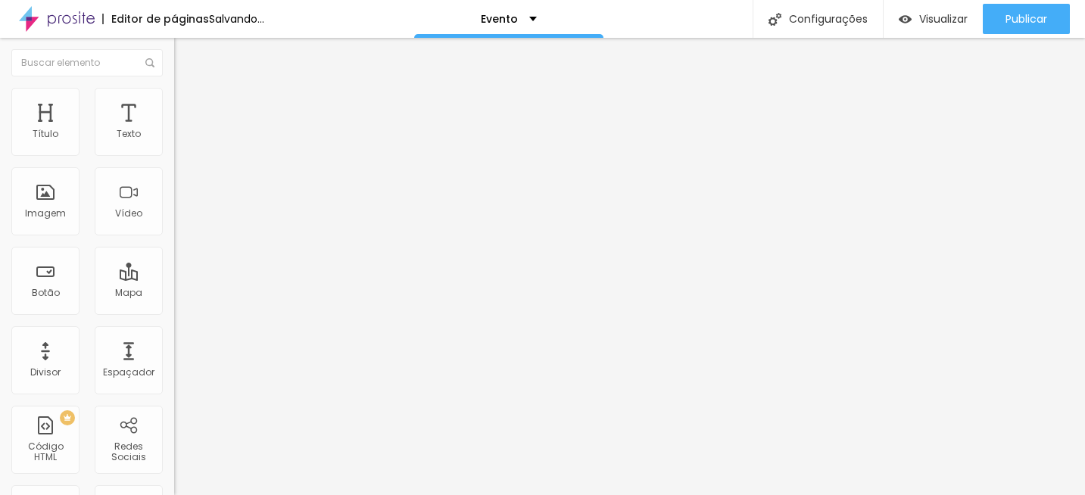
type input "https://wa.link/hy3ot1"
click at [174, 407] on div "Editar Botão Conteúdo Estilo Avançado Texto CONTRATAR AGORA Alinhamento Tamanho…" at bounding box center [261, 266] width 174 height 457
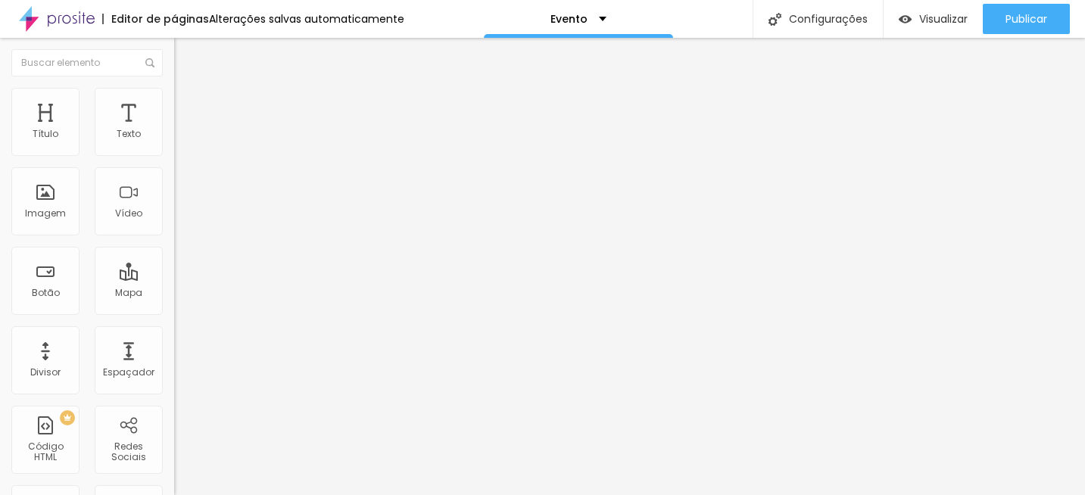
click at [174, 309] on input "https://wa.link/hy3ot1" at bounding box center [265, 304] width 182 height 15
drag, startPoint x: 136, startPoint y: 317, endPoint x: 1, endPoint y: 310, distance: 135.7
click at [174, 310] on div "Texto CONTRATAR AGORA Alinhamento Tamanho Normal Pequeno Normal Grande Link URL…" at bounding box center [261, 232] width 174 height 229
paste input "ahb9j9"
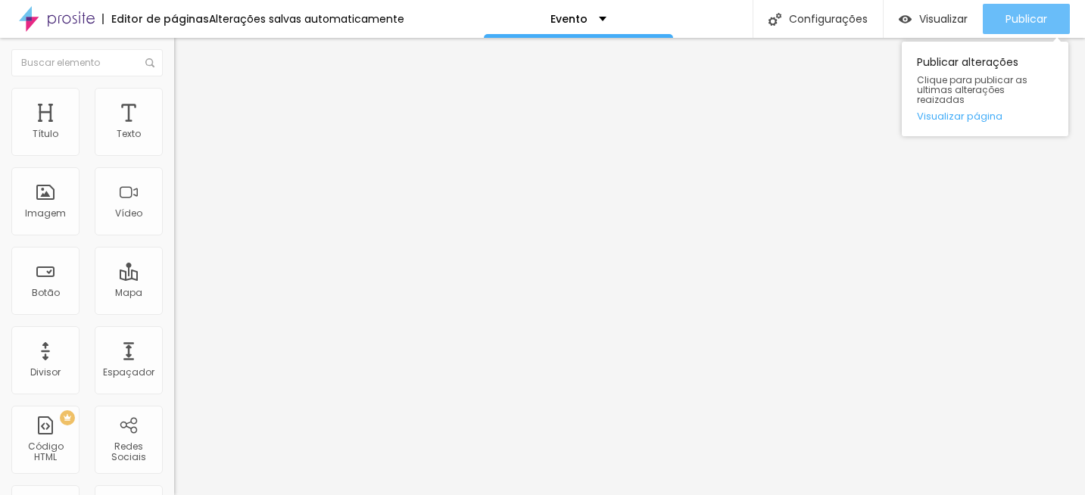
type input "https://wa.link/ahb9j9"
click at [1006, 18] on span "Publicar" at bounding box center [1027, 19] width 42 height 12
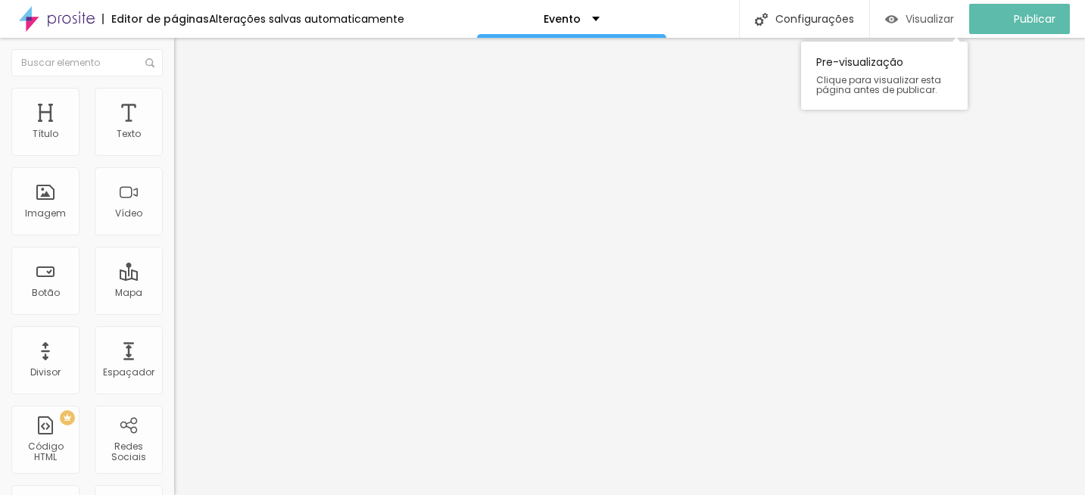
click at [934, 17] on span "Visualizar" at bounding box center [930, 19] width 48 height 12
